Goal: Information Seeking & Learning: Check status

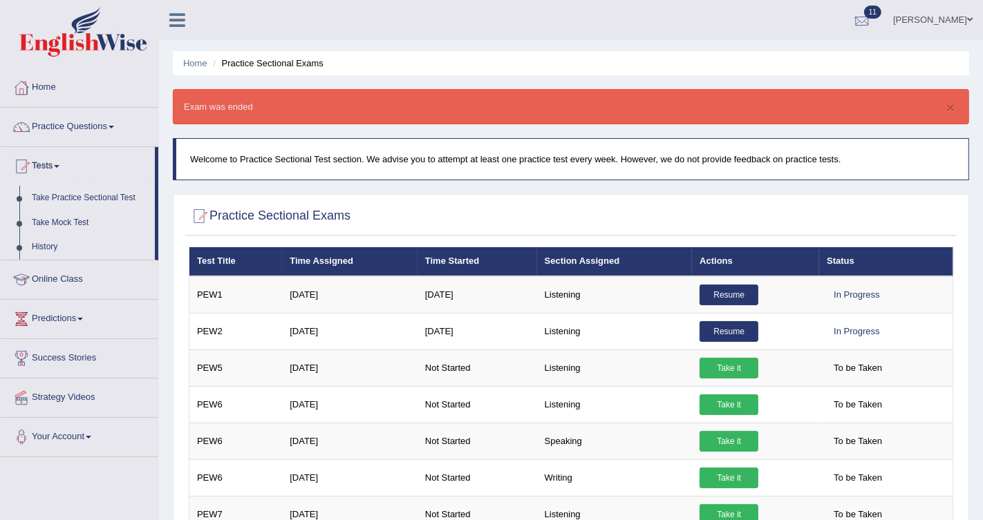
click at [861, 18] on div at bounding box center [861, 20] width 21 height 21
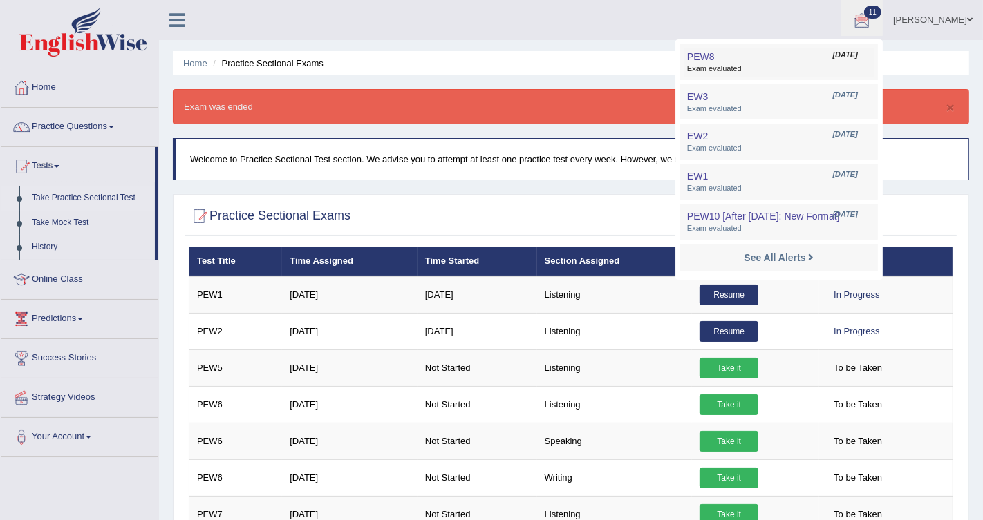
click at [833, 51] on span "Sep 6, 2025" at bounding box center [845, 55] width 25 height 11
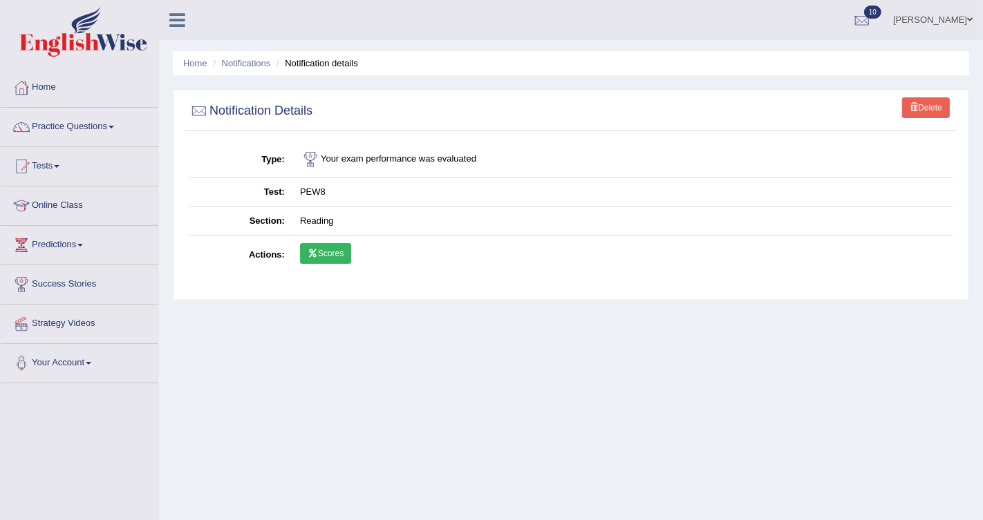
click at [334, 260] on link "Scores" at bounding box center [325, 253] width 51 height 21
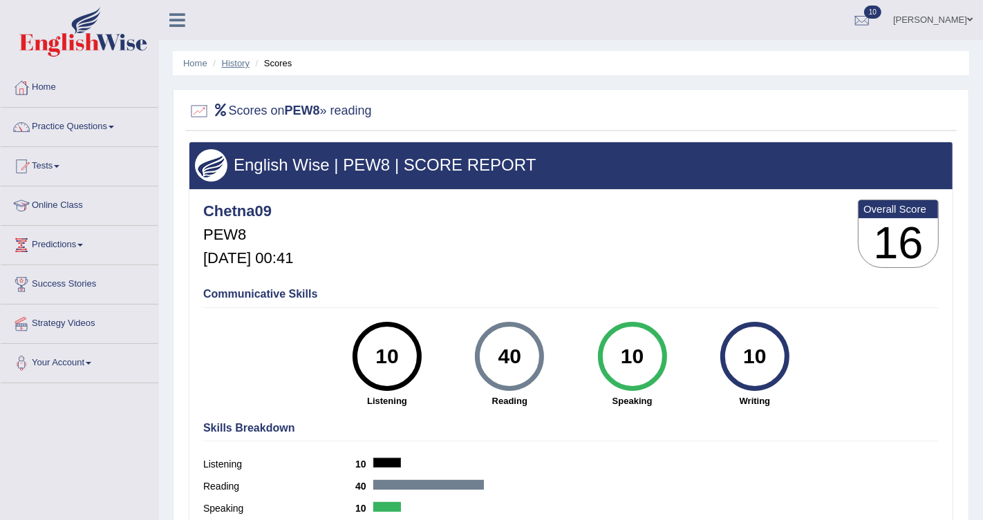
click at [239, 63] on link "History" at bounding box center [236, 63] width 28 height 10
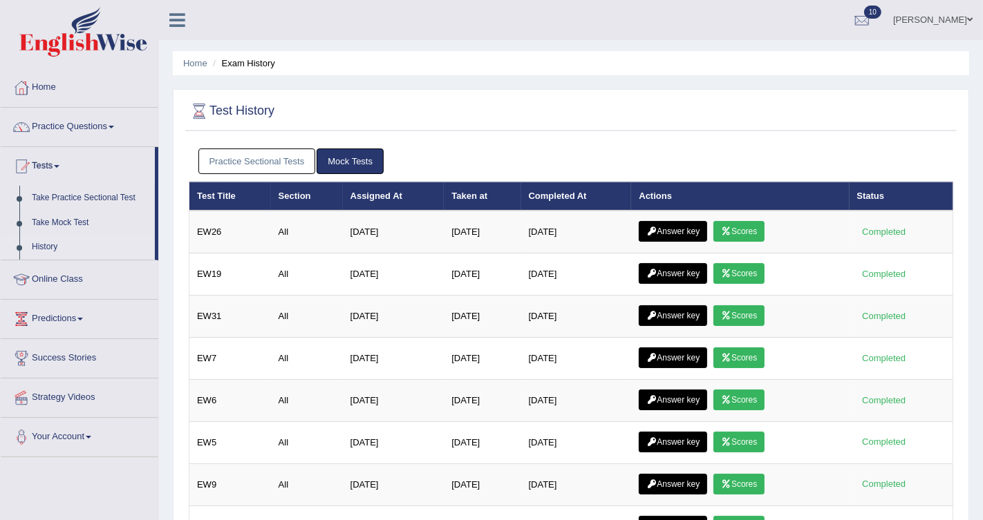
click at [269, 160] on link "Practice Sectional Tests" at bounding box center [256, 162] width 117 height 26
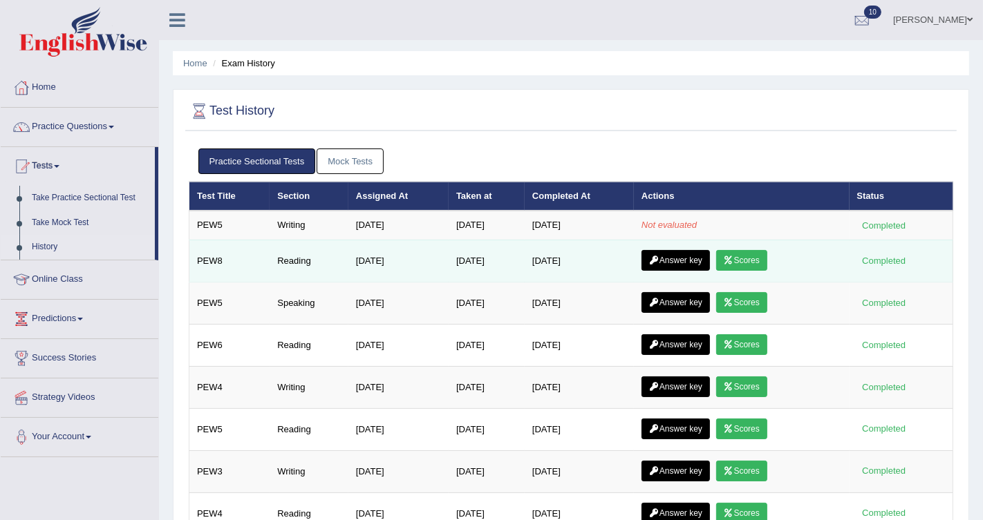
click at [679, 247] on td "Answer key Scores" at bounding box center [742, 261] width 216 height 42
click at [676, 254] on link "Answer key" at bounding box center [675, 260] width 68 height 21
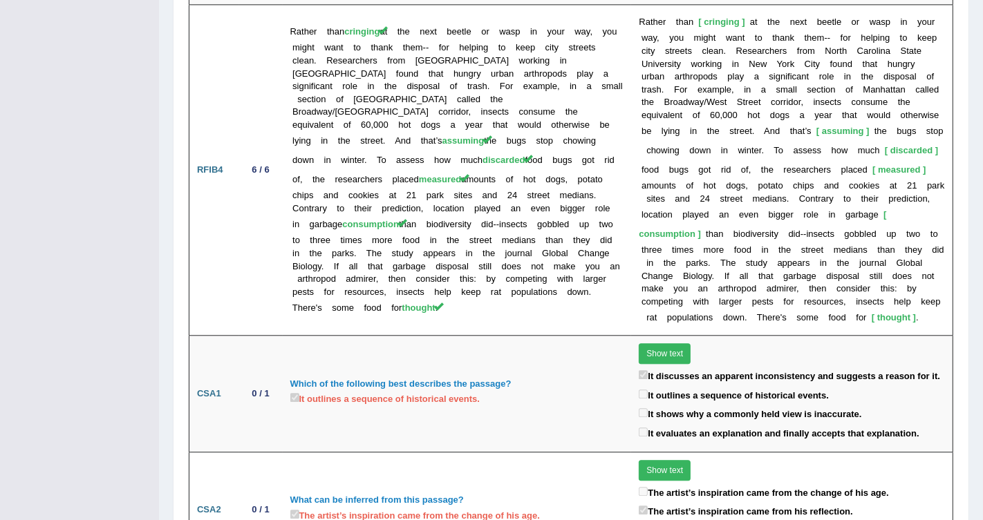
scroll to position [2864, 0]
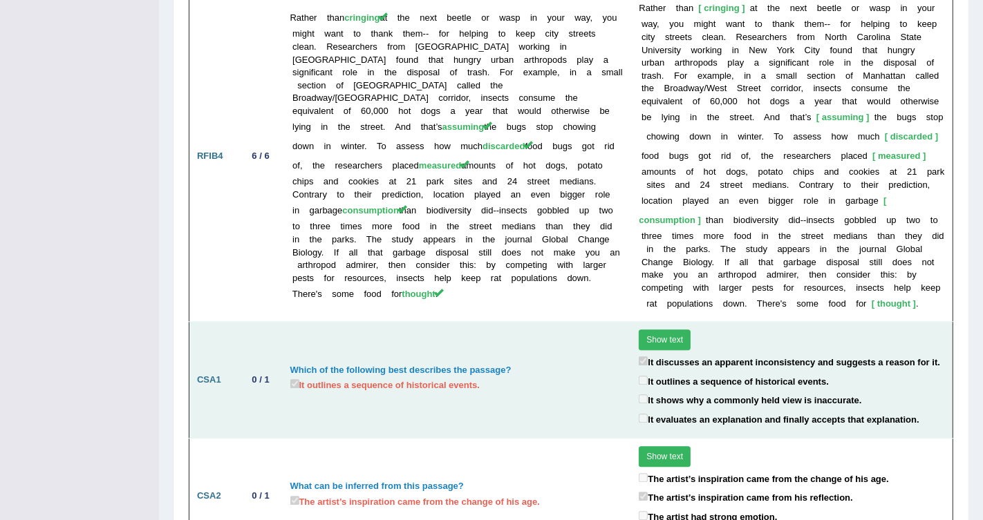
click at [737, 373] on label "It outlines a sequence of historical events." at bounding box center [733, 381] width 190 height 16
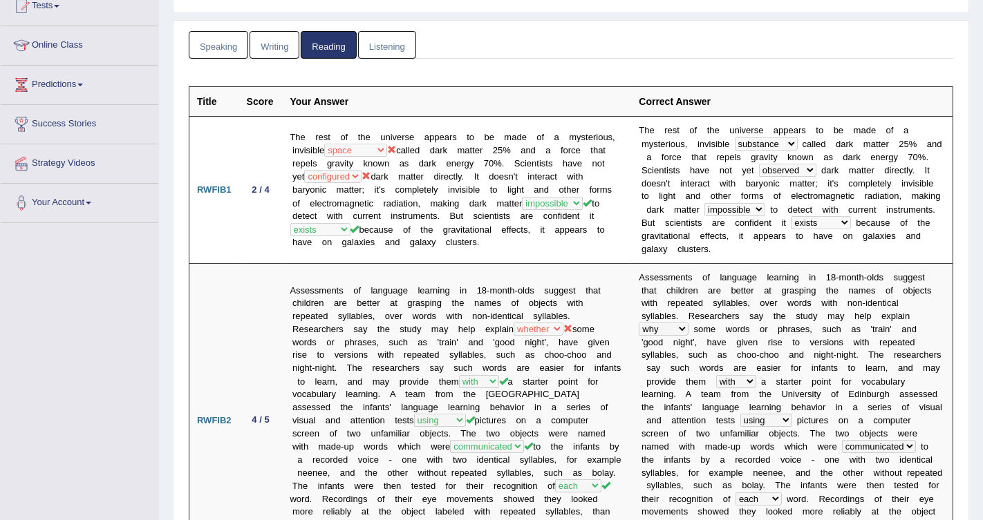
scroll to position [0, 0]
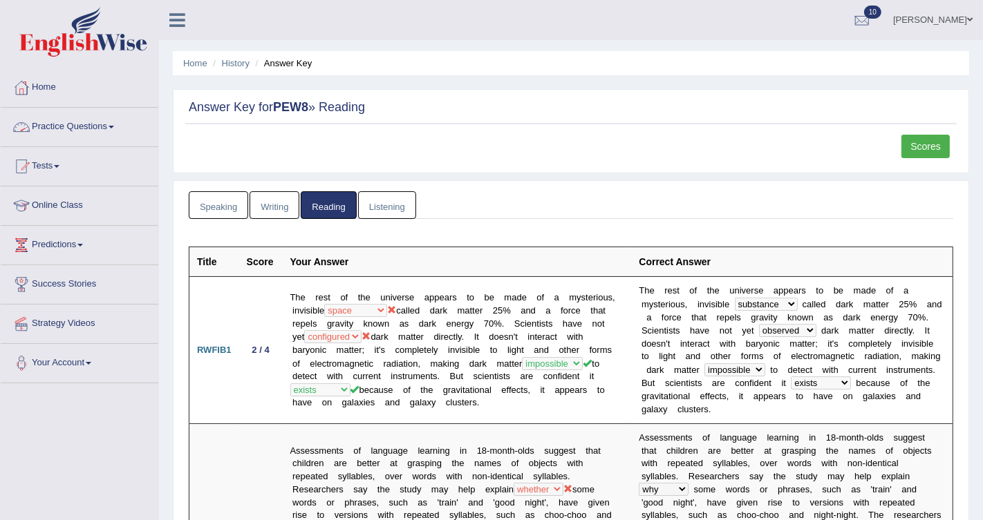
click at [70, 129] on link "Practice Questions" at bounding box center [80, 125] width 158 height 35
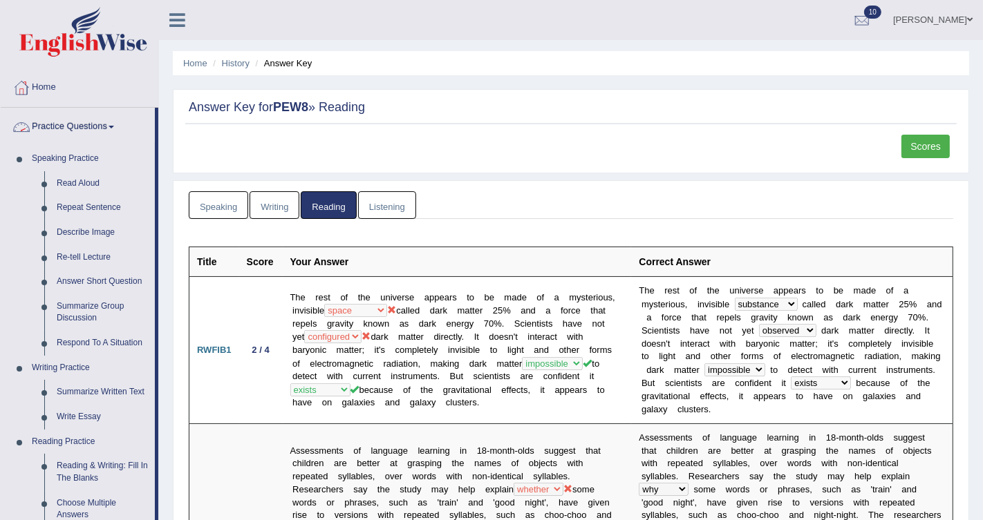
click at [102, 124] on link "Practice Questions" at bounding box center [78, 125] width 154 height 35
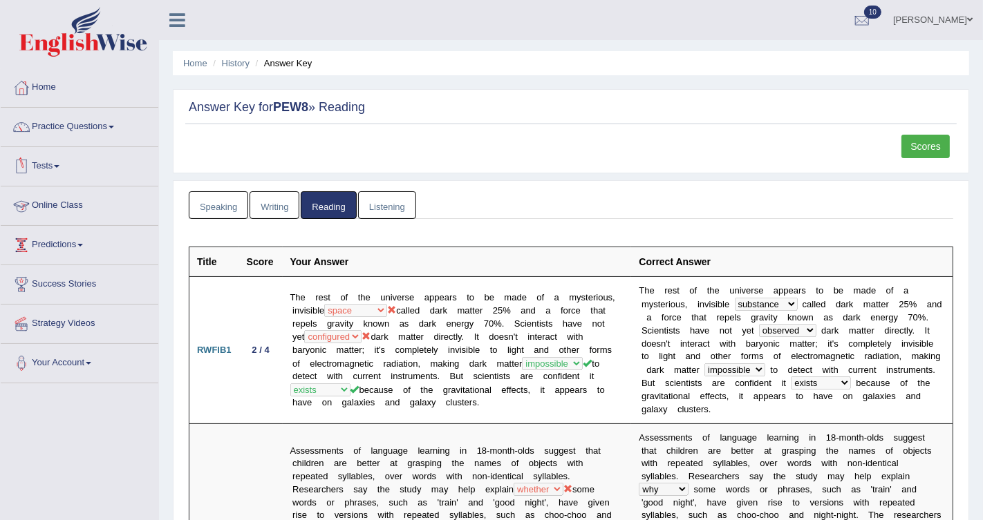
click at [55, 173] on link "Tests" at bounding box center [80, 164] width 158 height 35
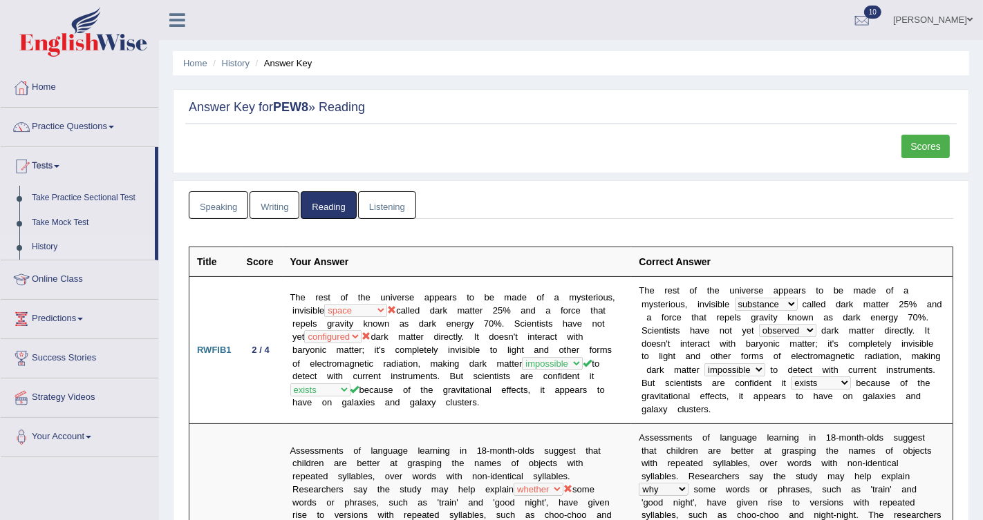
click at [51, 238] on link "History" at bounding box center [90, 247] width 129 height 25
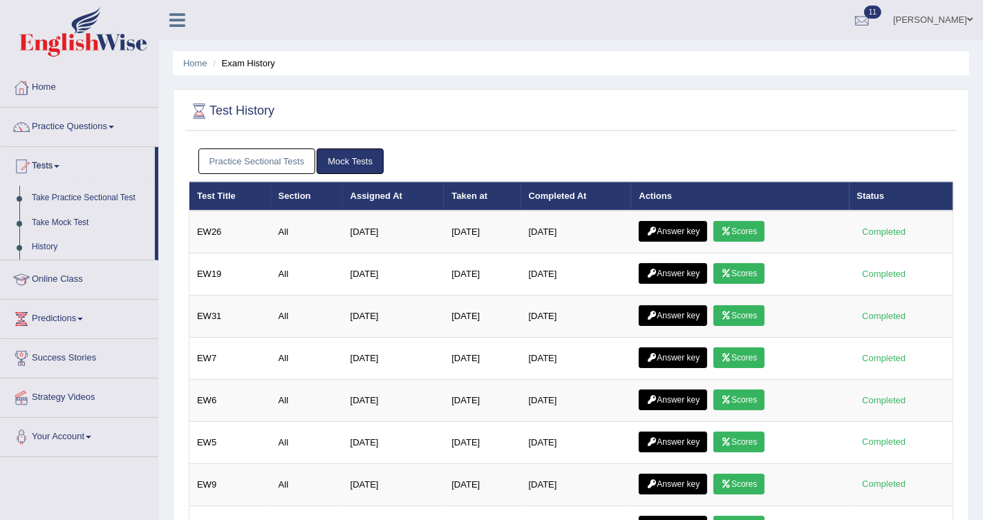
click at [861, 19] on div at bounding box center [861, 20] width 21 height 21
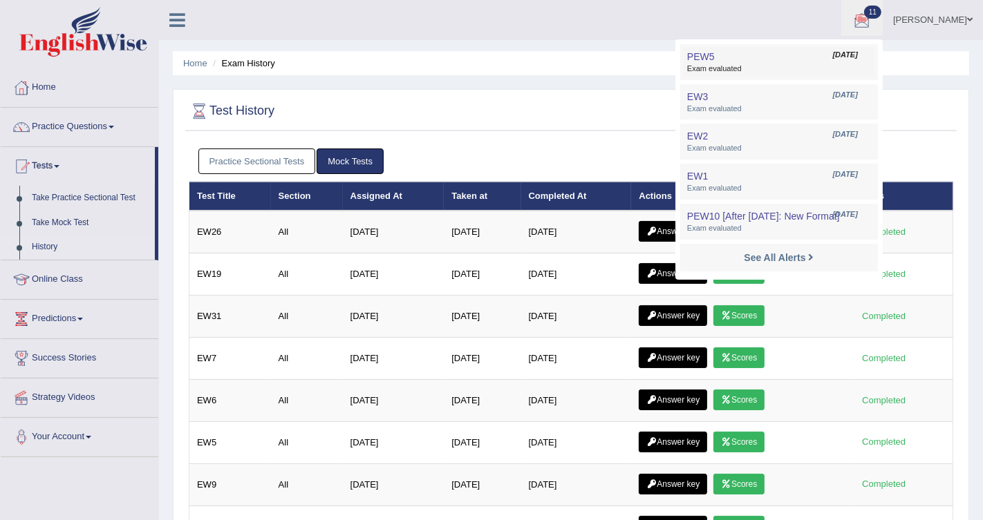
click at [794, 70] on span "Exam evaluated" at bounding box center [779, 69] width 184 height 11
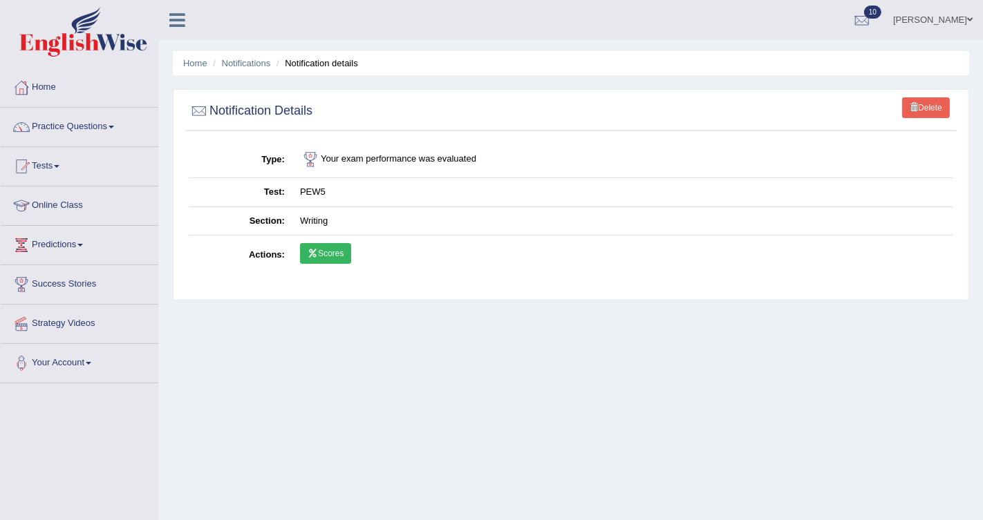
click at [338, 247] on link "Scores" at bounding box center [325, 253] width 51 height 21
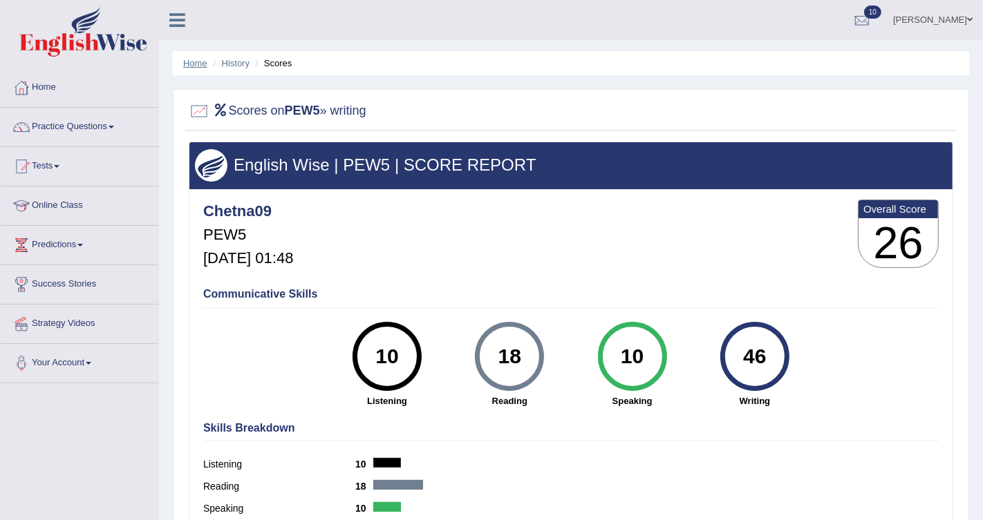
click at [196, 66] on link "Home" at bounding box center [195, 63] width 24 height 10
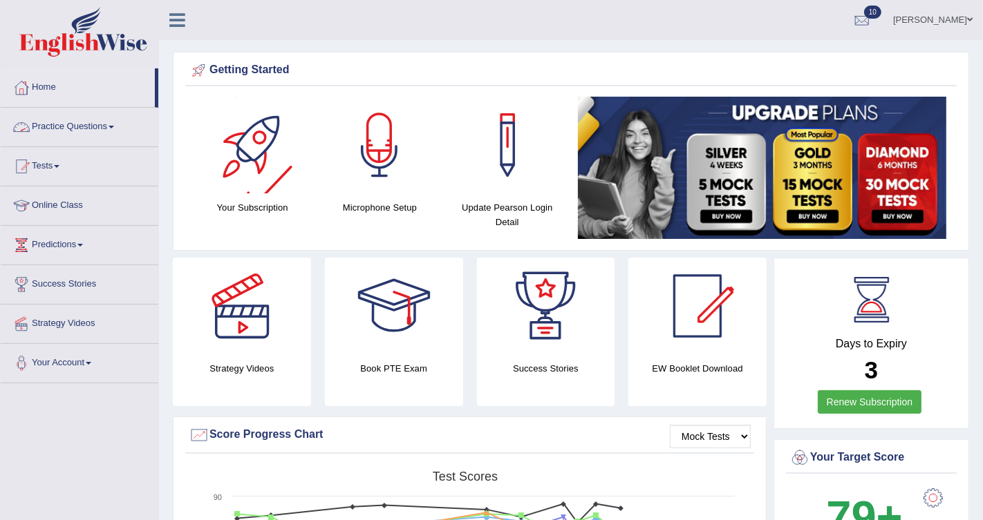
click at [78, 132] on link "Practice Questions" at bounding box center [80, 125] width 158 height 35
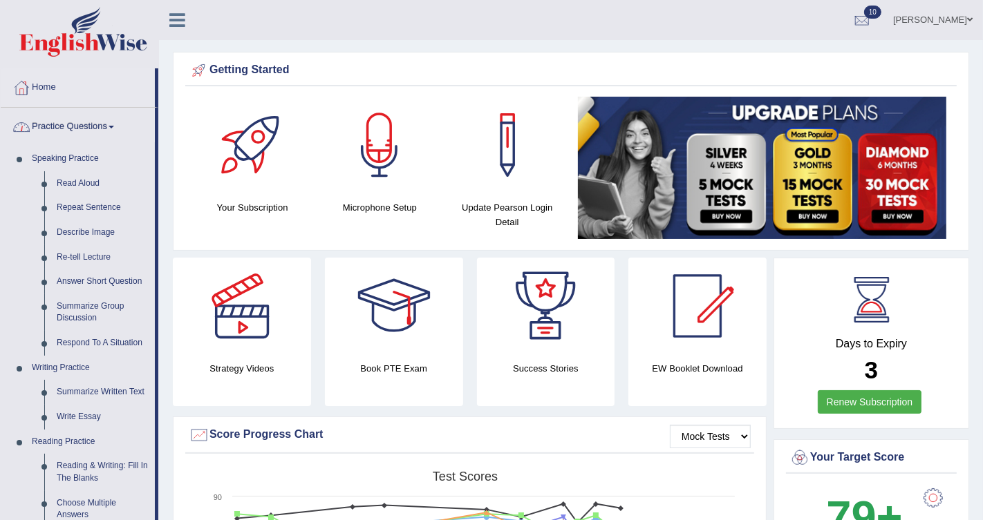
click at [104, 131] on link "Practice Questions" at bounding box center [78, 125] width 154 height 35
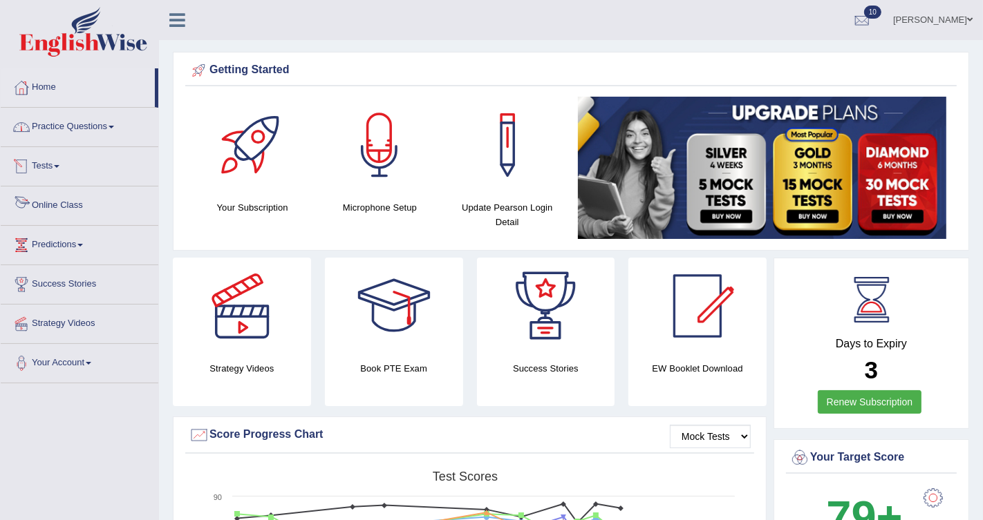
click at [62, 162] on link "Tests" at bounding box center [80, 164] width 158 height 35
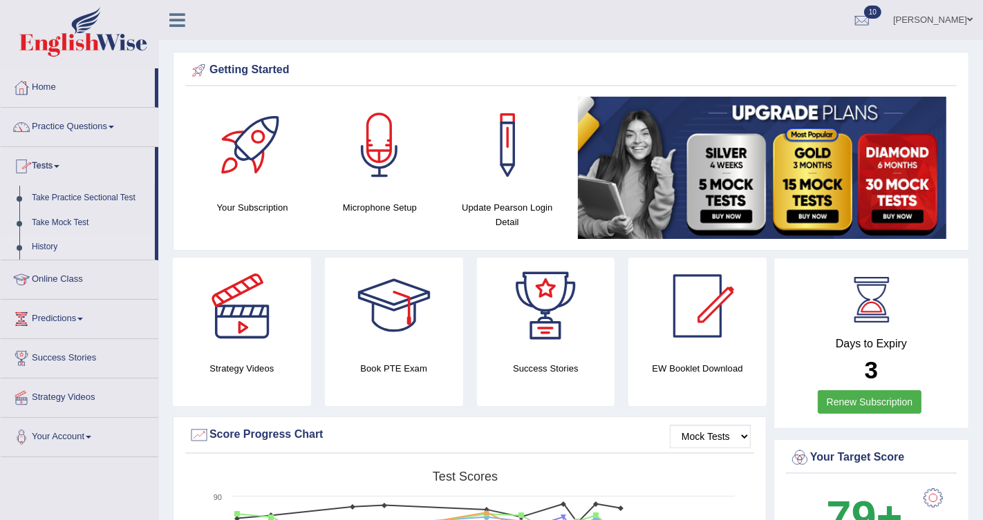
click at [57, 246] on link "History" at bounding box center [90, 247] width 129 height 25
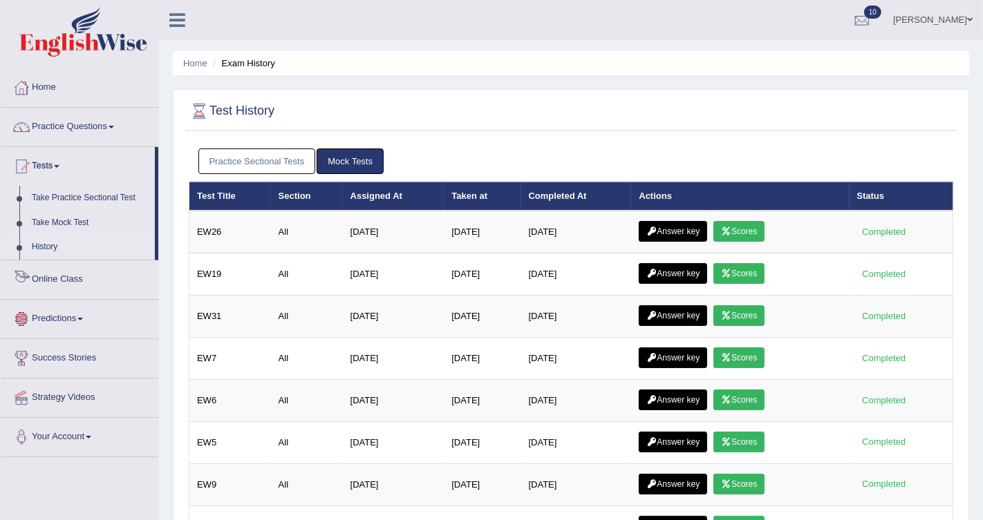
click at [275, 166] on link "Practice Sectional Tests" at bounding box center [256, 162] width 117 height 26
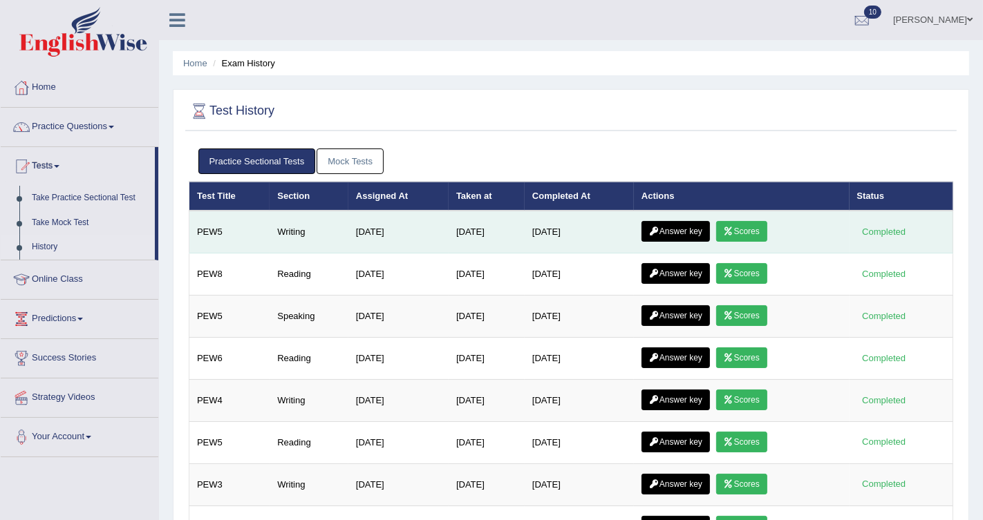
click at [701, 229] on link "Answer key" at bounding box center [675, 231] width 68 height 21
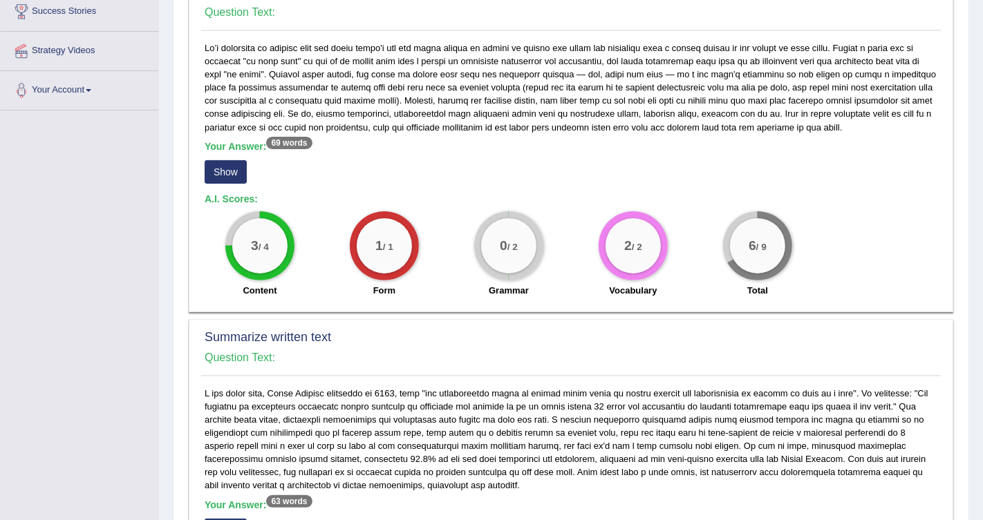
scroll to position [271, 0]
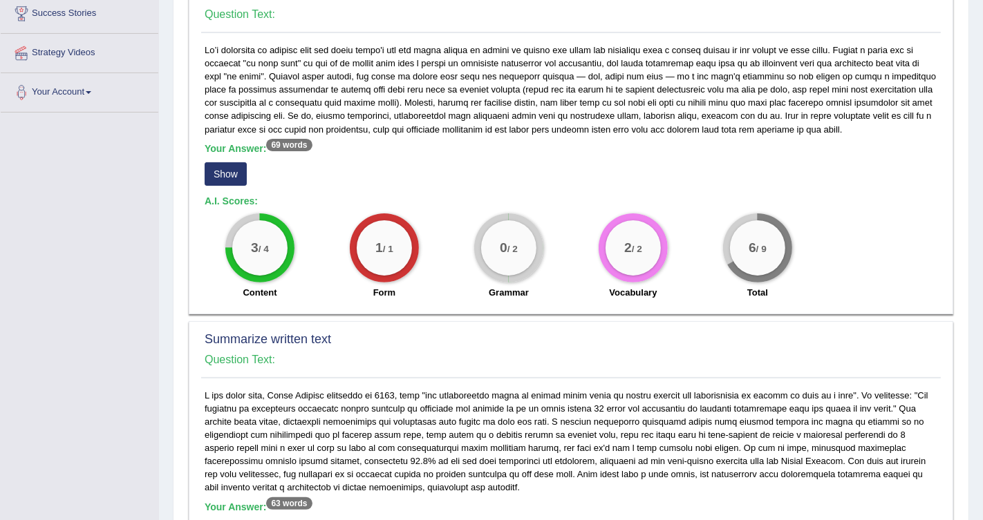
click at [234, 183] on button "Show" at bounding box center [226, 173] width 42 height 23
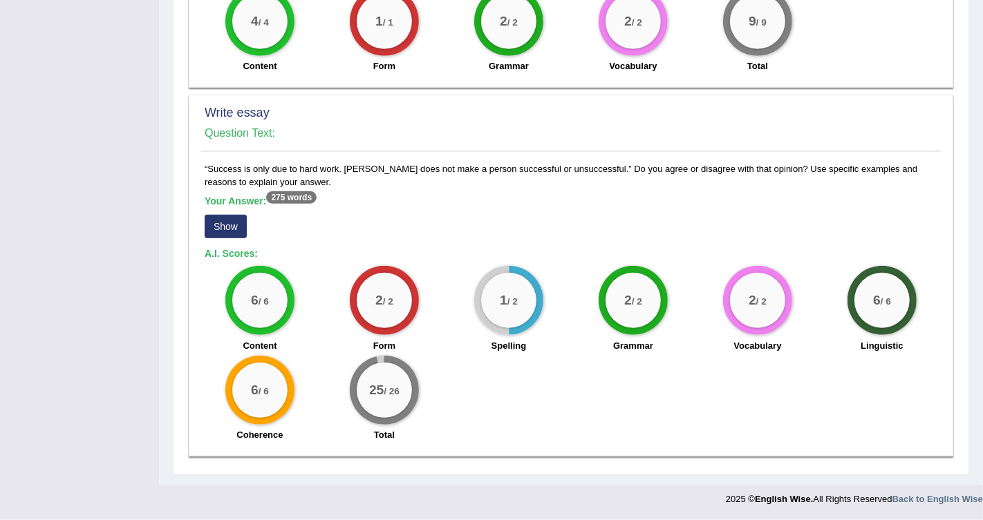
scroll to position [875, 0]
click at [235, 224] on button "Show" at bounding box center [226, 226] width 42 height 23
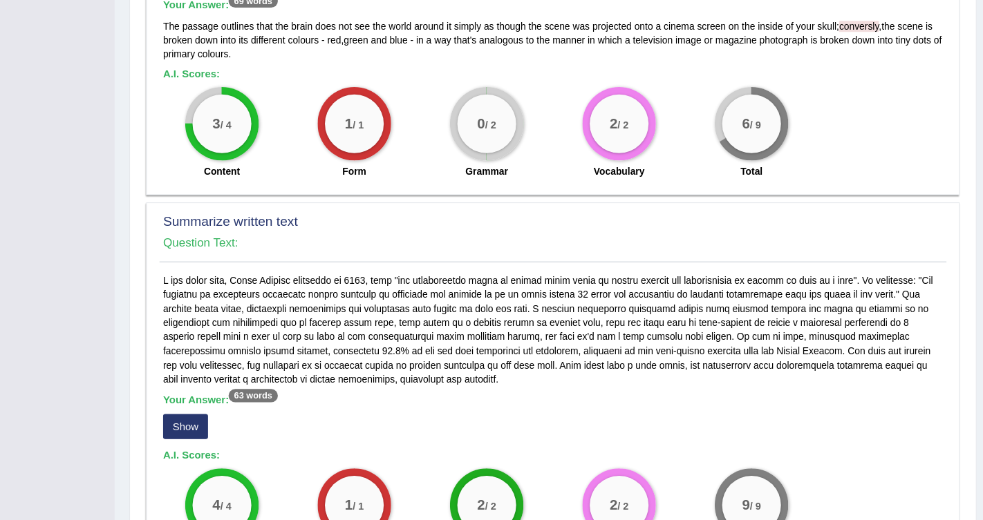
scroll to position [411, 0]
